Goal: Information Seeking & Learning: Learn about a topic

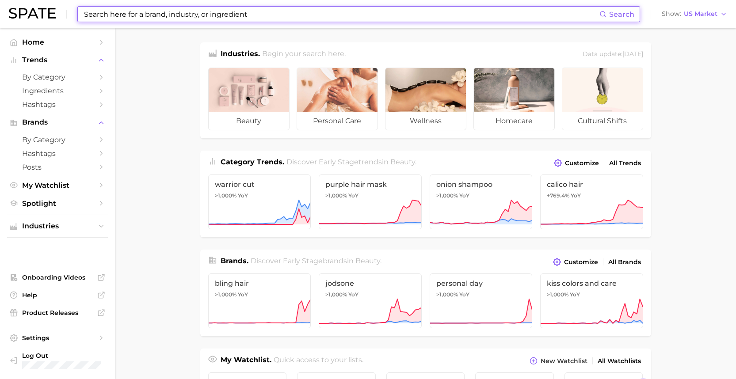
click at [158, 15] on input at bounding box center [341, 14] width 516 height 15
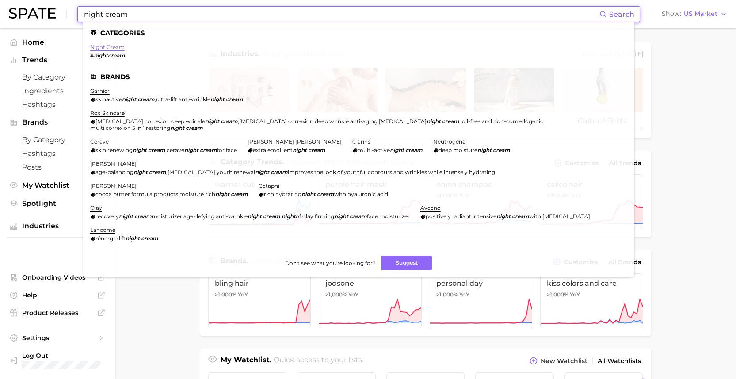
type input "night cream"
click at [96, 46] on link "night cream" at bounding box center [107, 47] width 34 height 7
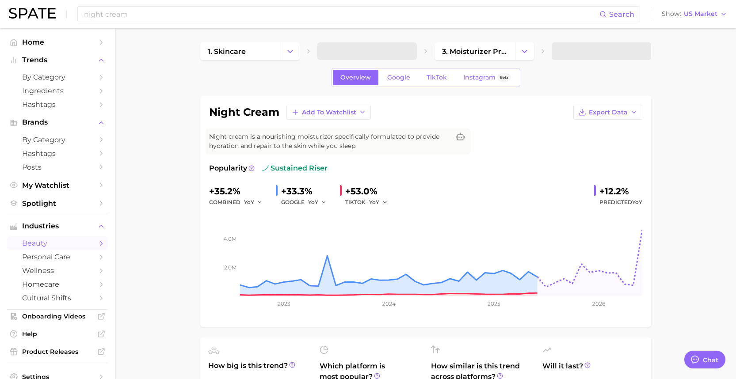
type textarea "x"
click at [321, 115] on span "Add to Watchlist" at bounding box center [329, 113] width 54 height 8
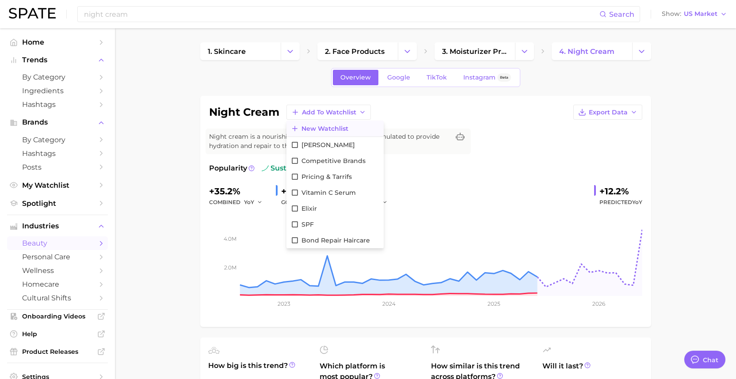
click at [326, 123] on button "New Watchlist" at bounding box center [335, 129] width 97 height 16
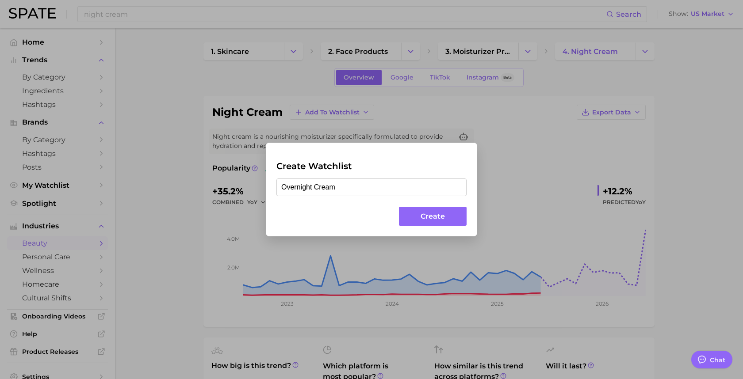
type input "Overnight Cream"
click at [432, 214] on button "Create" at bounding box center [433, 216] width 68 height 19
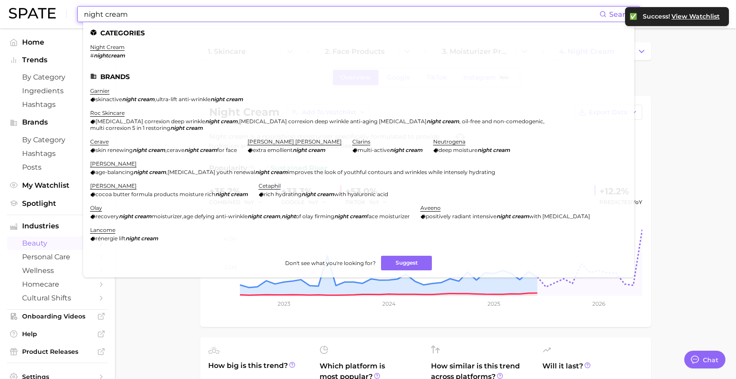
click at [110, 9] on input "night cream" at bounding box center [341, 14] width 516 height 15
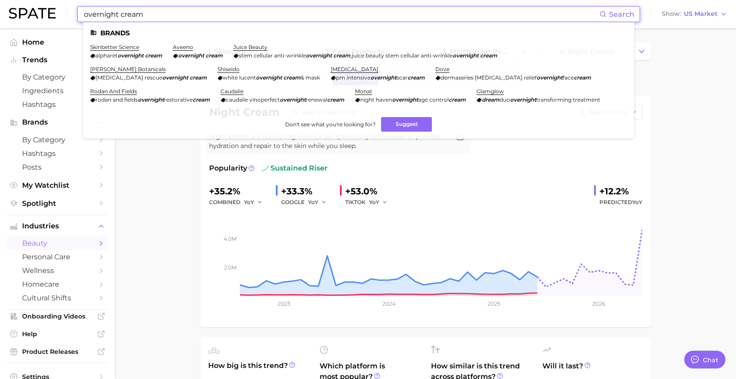
click at [107, 17] on input "overnight cream" at bounding box center [341, 14] width 516 height 15
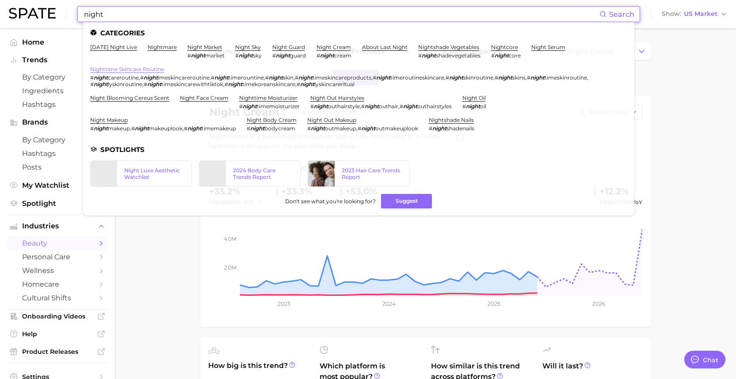
type input "night"
click at [134, 72] on link "nighttime skincare routine" at bounding box center [127, 69] width 74 height 7
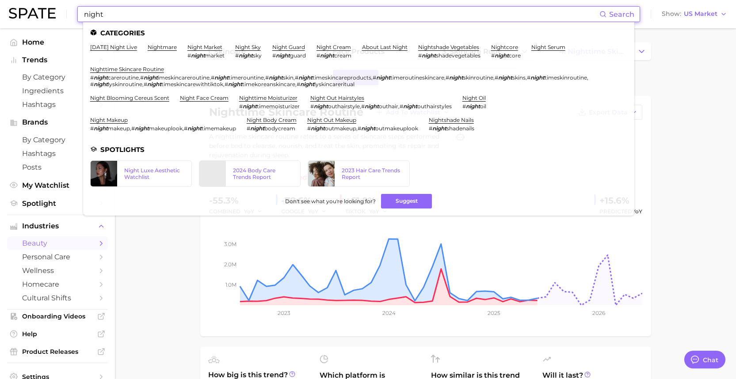
click at [126, 9] on input "night" at bounding box center [341, 14] width 516 height 15
click at [250, 99] on link "nighttime moisturizer" at bounding box center [268, 98] width 58 height 7
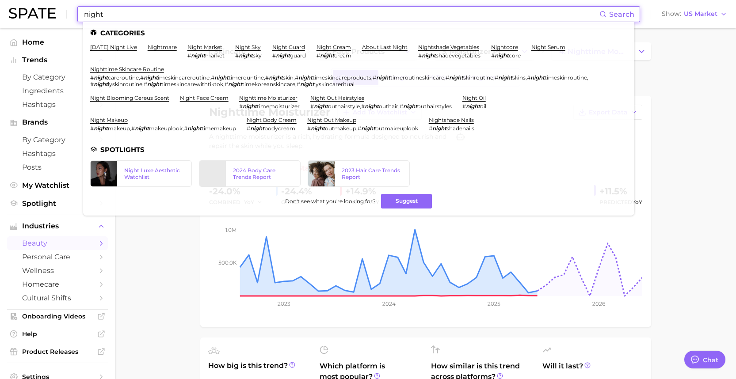
click at [137, 15] on input "night" at bounding box center [341, 14] width 516 height 15
click at [213, 95] on link "night face cream" at bounding box center [204, 98] width 49 height 7
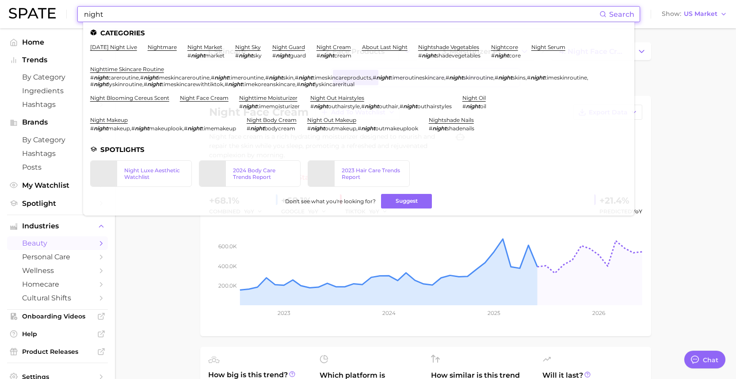
click at [126, 12] on input "night" at bounding box center [341, 14] width 516 height 15
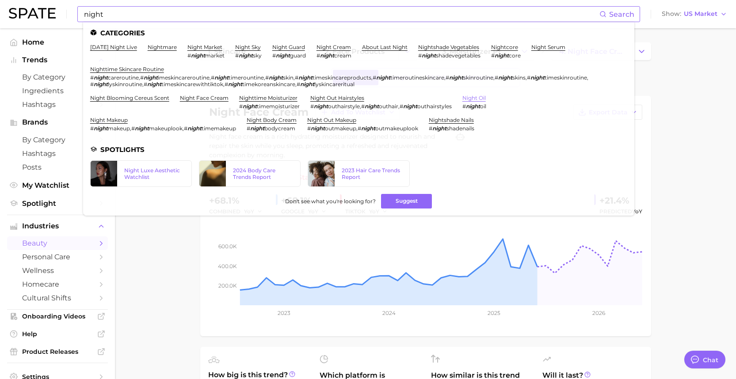
click at [472, 95] on link "night oil" at bounding box center [474, 98] width 23 height 7
